Goal: Information Seeking & Learning: Learn about a topic

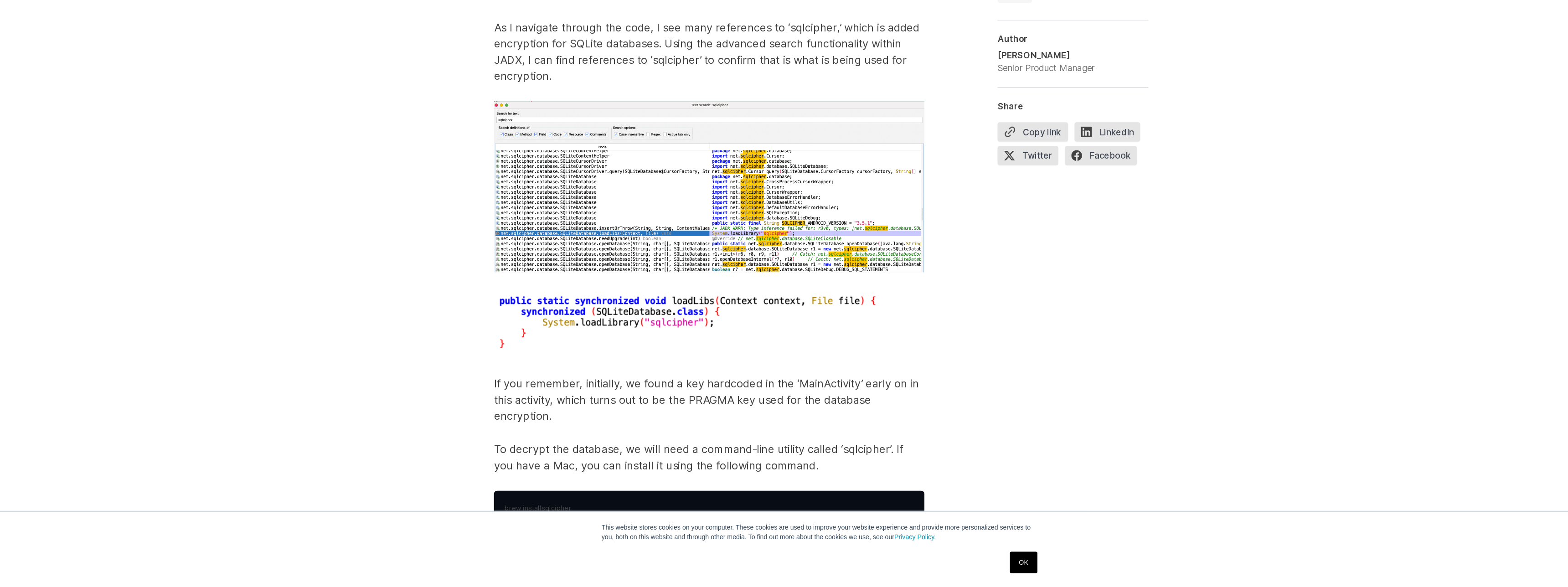
scroll to position [3755, 0]
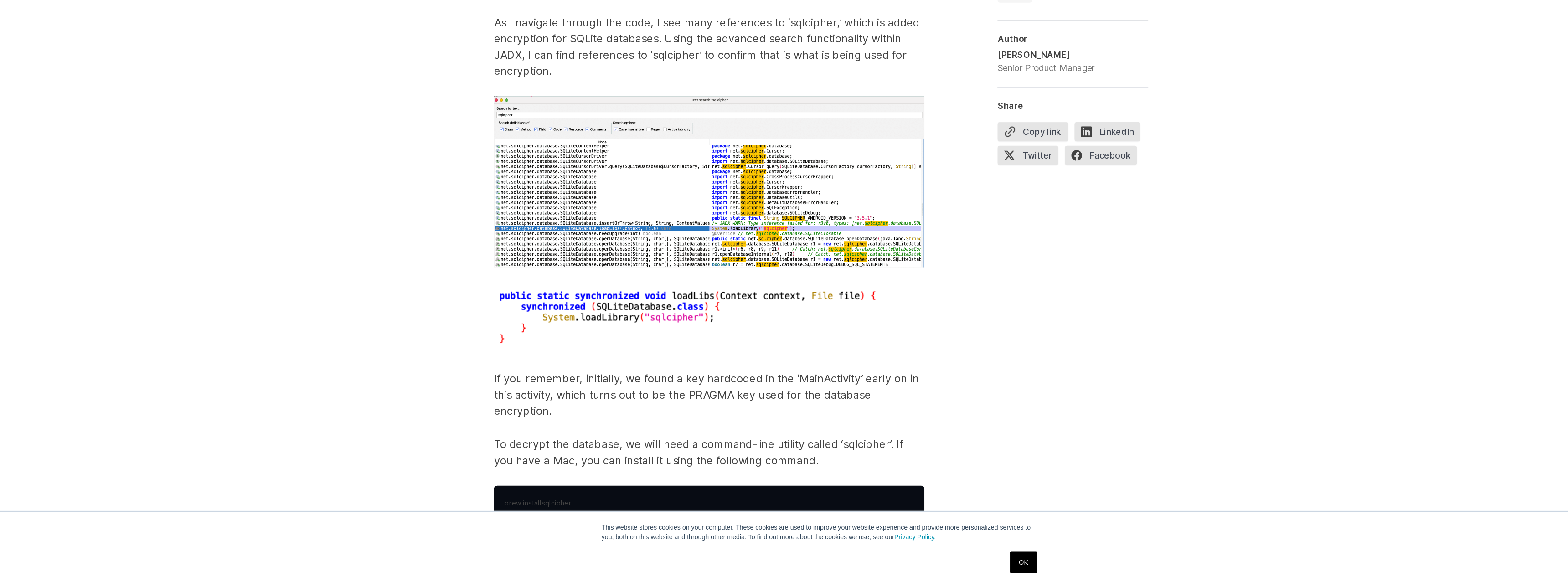
click at [961, 569] on link "OK" at bounding box center [956, 566] width 23 height 18
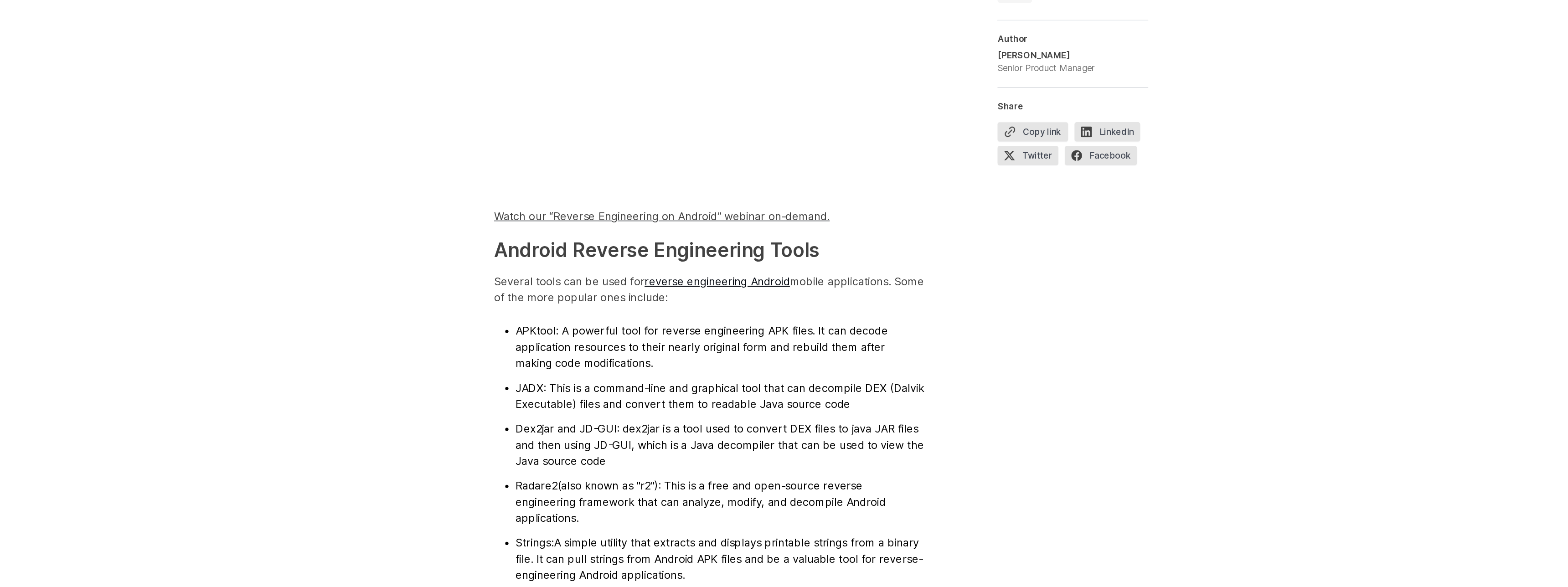
scroll to position [717, 0]
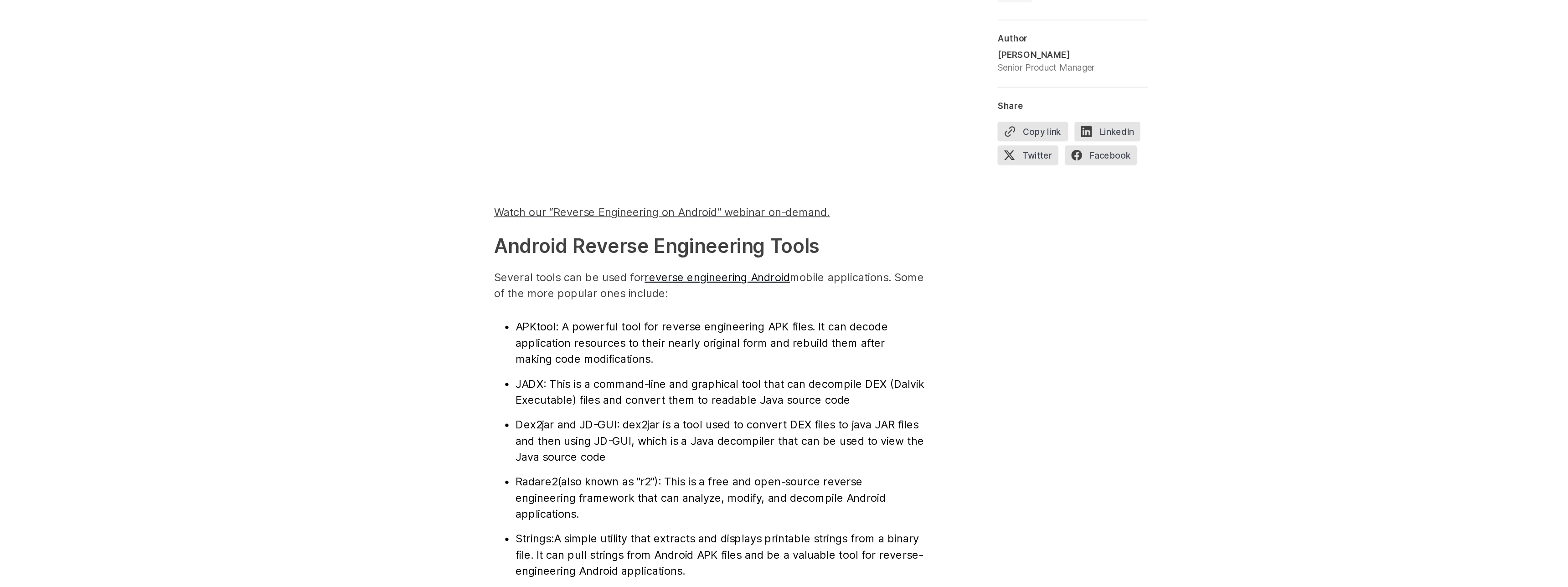
click at [534, 412] on span "JADX" at bounding box center [537, 414] width 24 height 11
copy span "JADX"
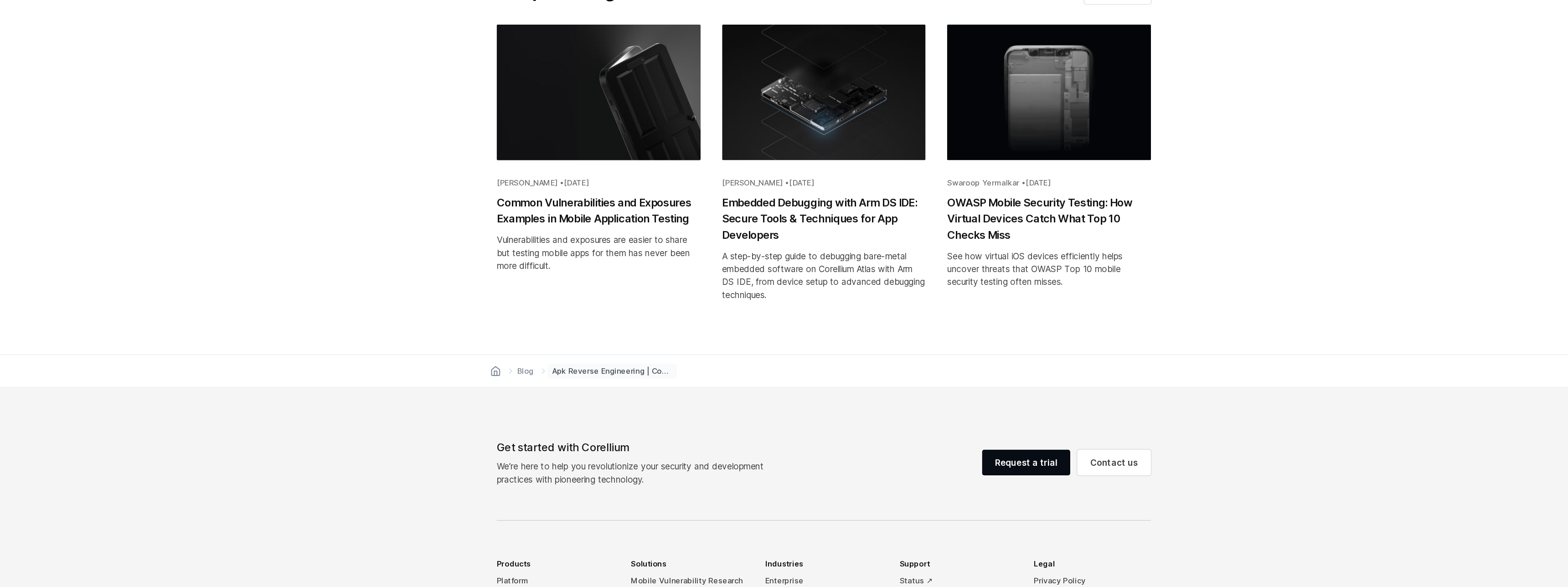
scroll to position [4903, 0]
